Goal: Book appointment/travel/reservation

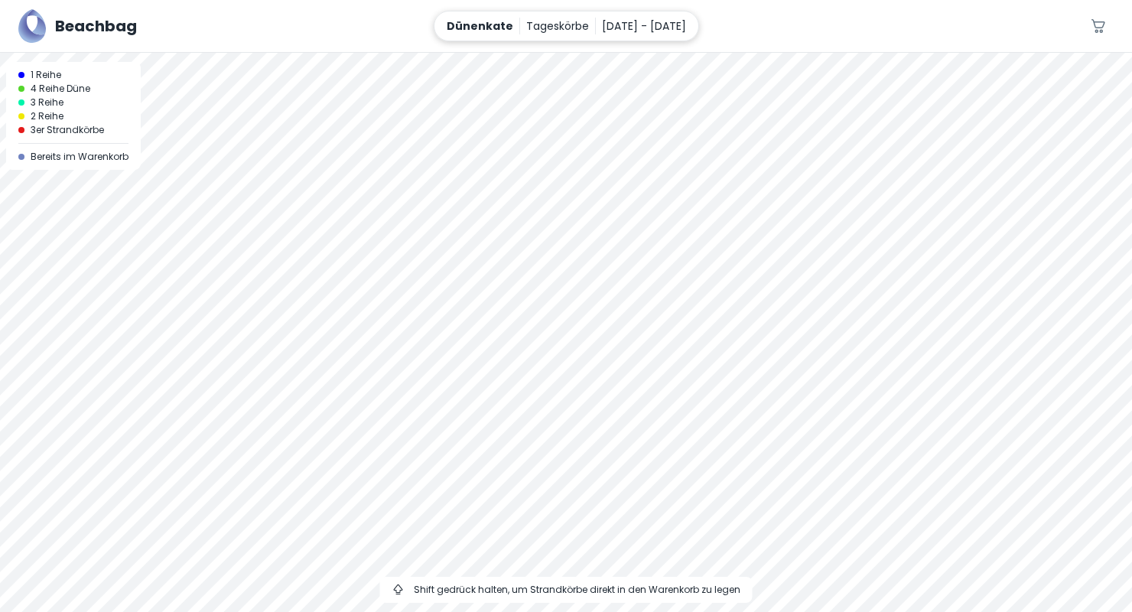
click at [602, 26] on p "[DATE] - [DATE]" at bounding box center [644, 26] width 84 height 17
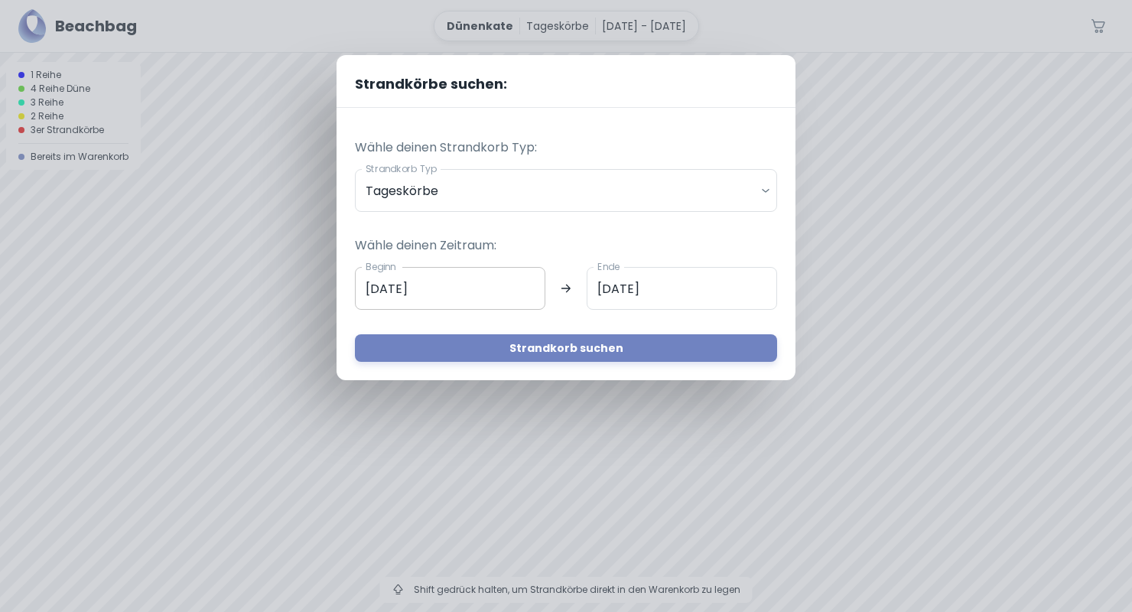
click at [440, 295] on input "[DATE]" at bounding box center [450, 288] width 190 height 43
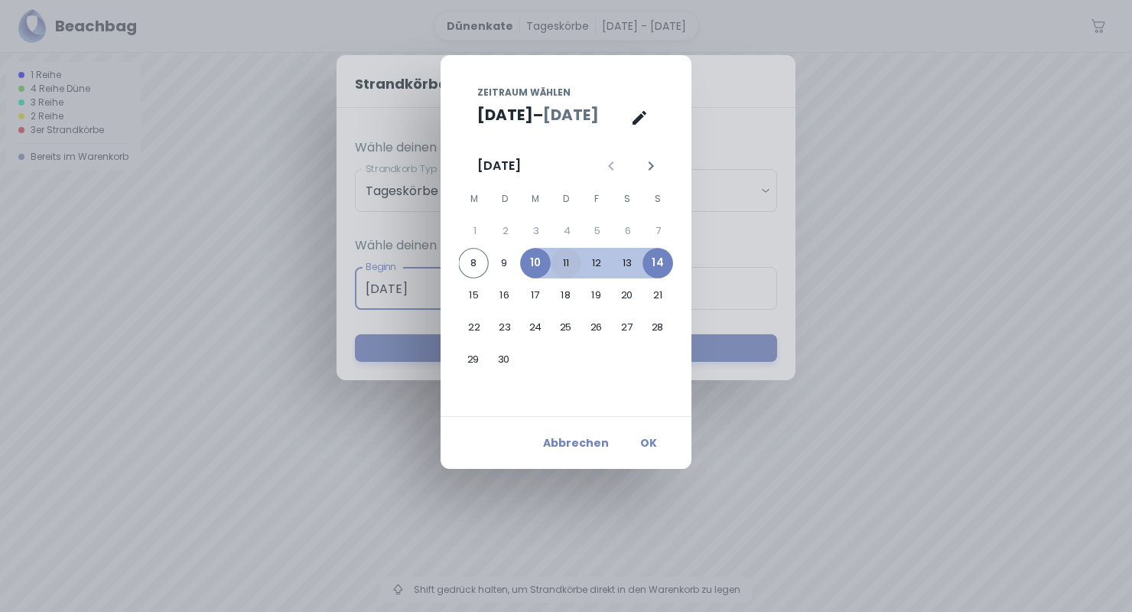
click at [569, 266] on button "11" at bounding box center [566, 263] width 31 height 31
type input "[DATE]"
click at [645, 434] on button "OK" at bounding box center [648, 443] width 49 height 28
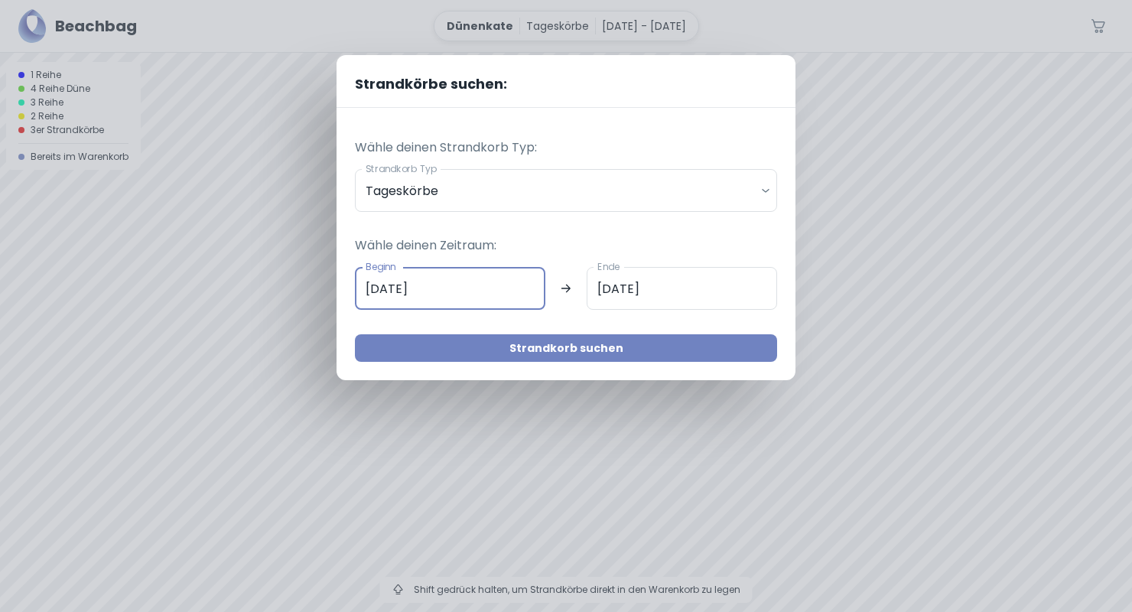
click at [472, 349] on button "Strandkorb suchen" at bounding box center [566, 348] width 422 height 28
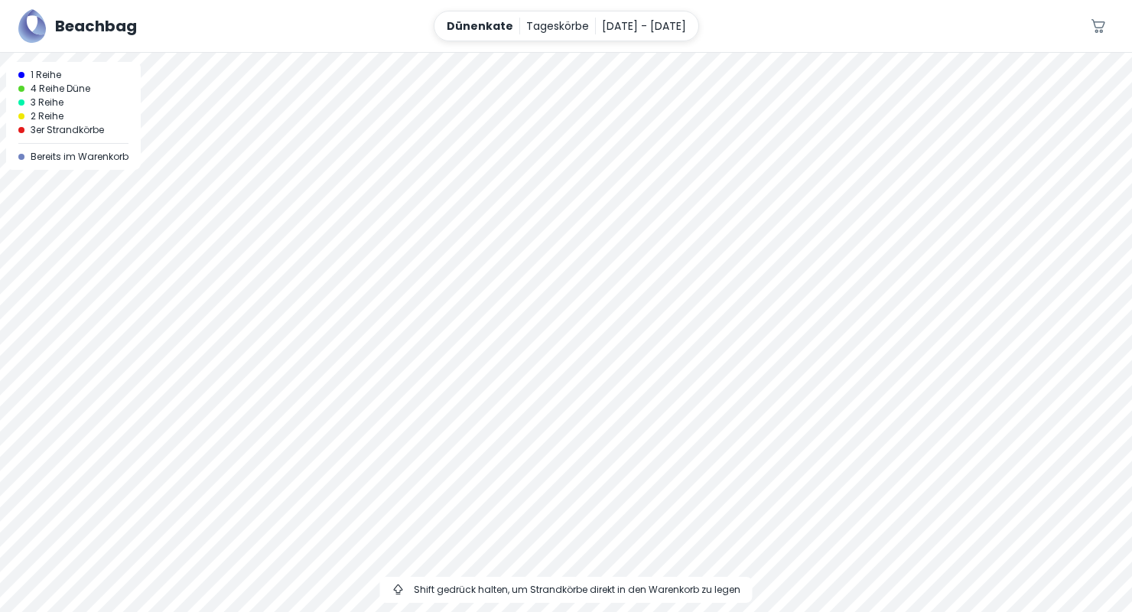
click at [619, 53] on div at bounding box center [566, 53] width 1132 height 0
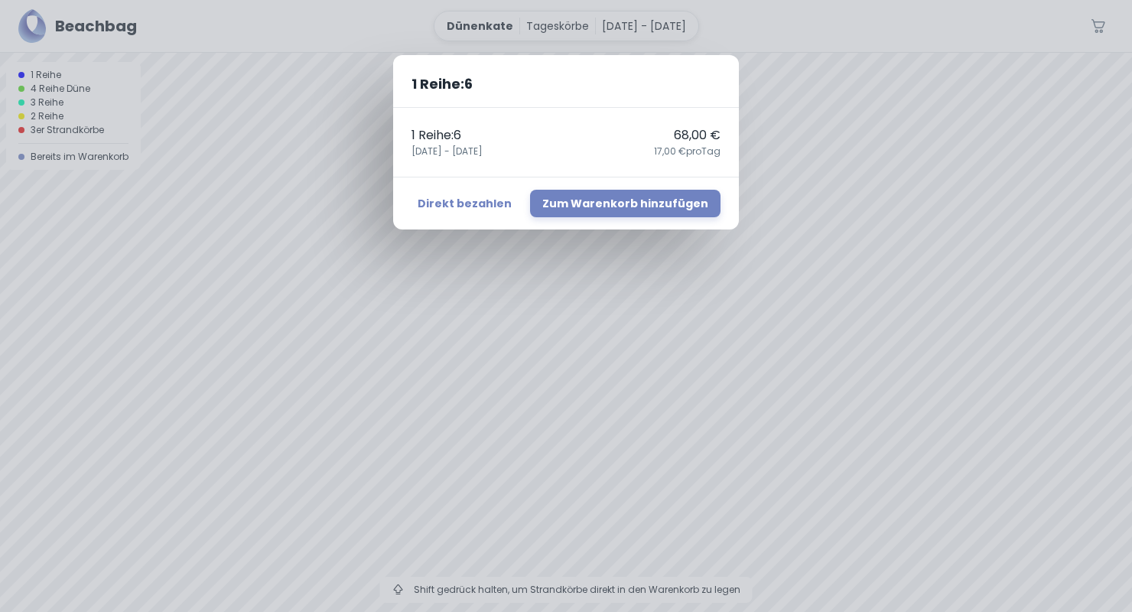
click at [473, 349] on div "1 Reihe : 6 1 Reihe : 6 68,00 € [DATE] - [DATE],00 € pro Tag Direkt bezahlen Zu…" at bounding box center [566, 306] width 1132 height 612
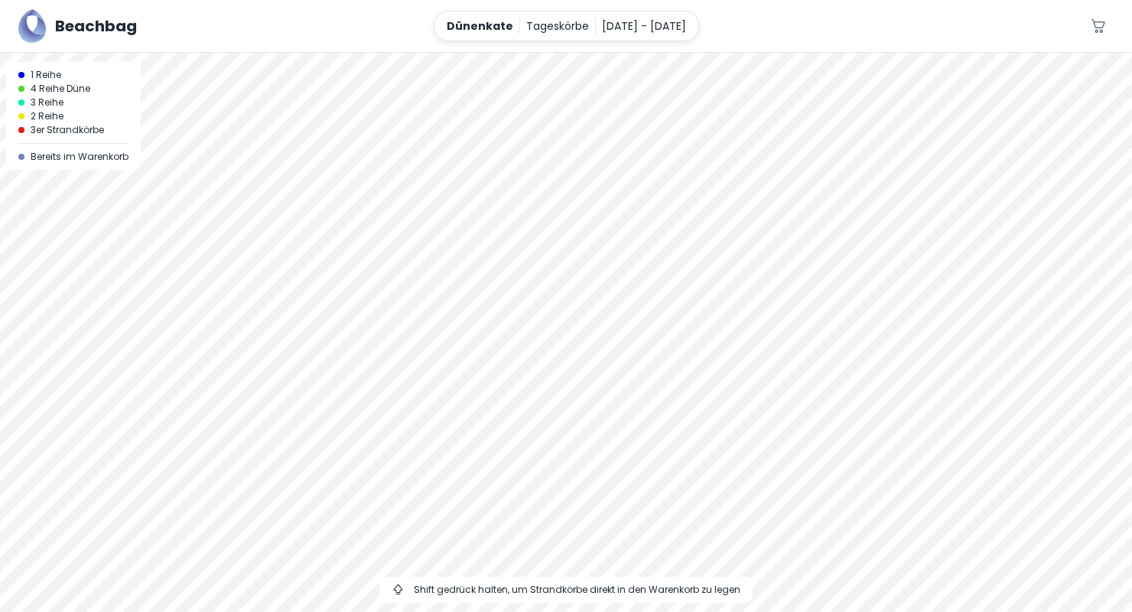
click at [652, 53] on div at bounding box center [566, 53] width 1132 height 0
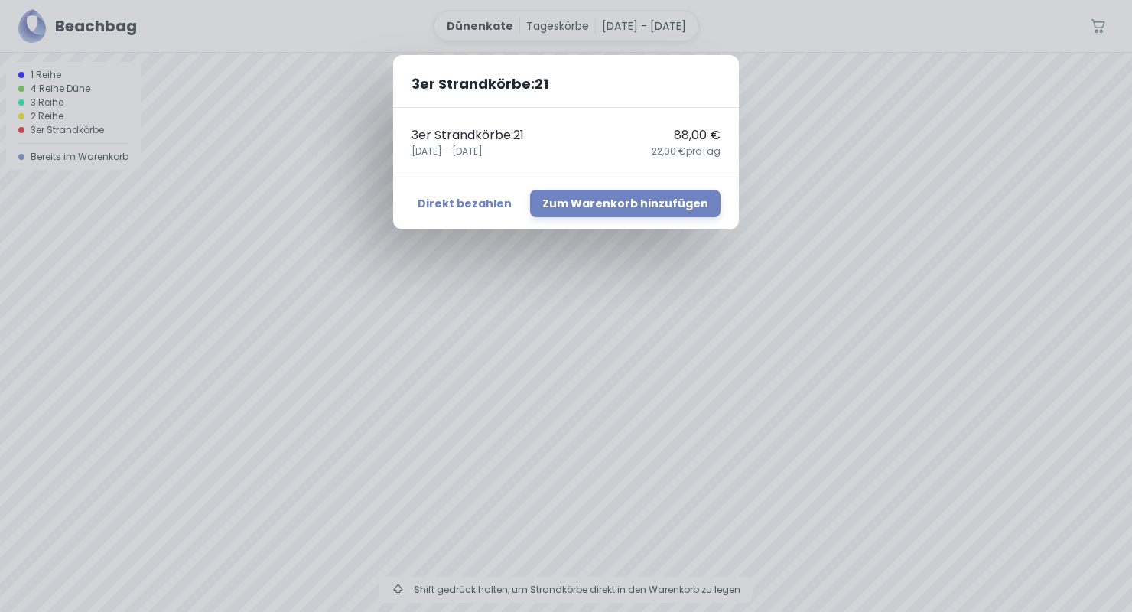
click at [684, 440] on div "3er Strandkörbe : 21 3er Strandkörbe : 21 88,00 € [DATE] - [DATE],00 € pro Tag …" at bounding box center [566, 306] width 1132 height 612
